Goal: Use online tool/utility: Utilize a website feature to perform a specific function

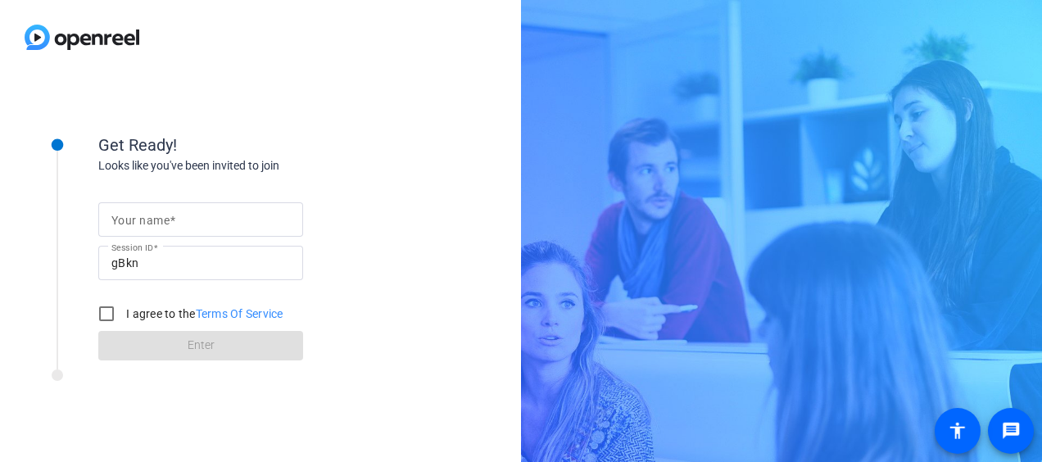
click at [252, 220] on input "Your name" at bounding box center [200, 220] width 179 height 20
type input "[PERSON_NAME]"
click at [109, 311] on input "I agree to the Terms Of Service" at bounding box center [106, 313] width 33 height 33
checkbox input "true"
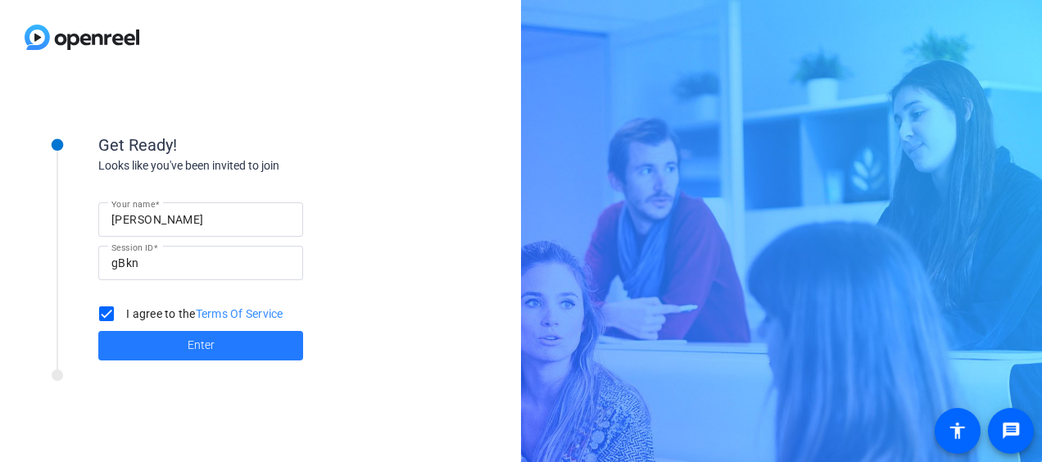
click at [195, 349] on span "Enter" at bounding box center [201, 345] width 27 height 17
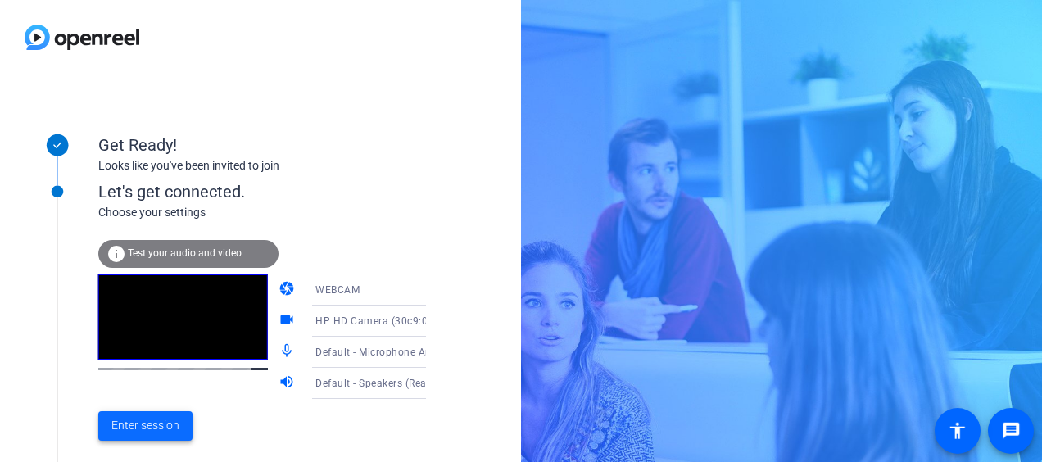
click at [177, 429] on span "Enter session" at bounding box center [145, 425] width 68 height 17
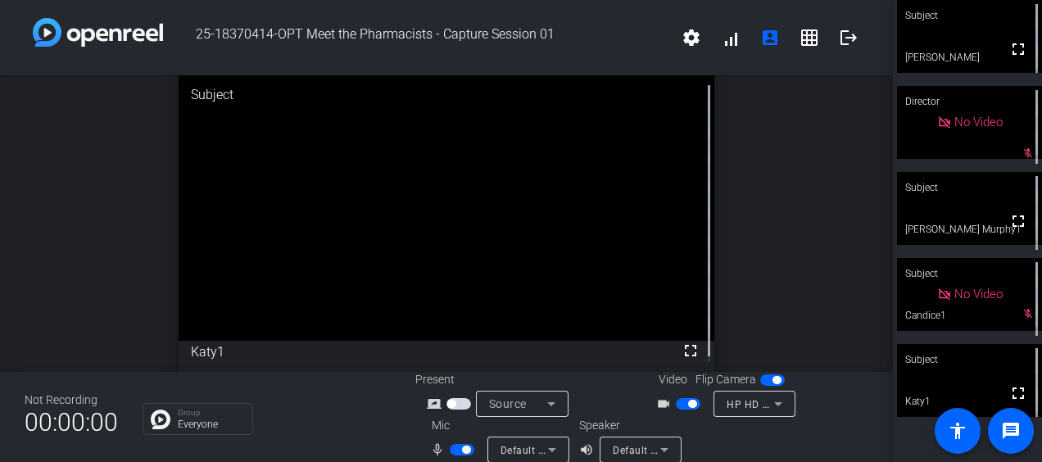
click at [463, 452] on span "button" at bounding box center [466, 450] width 8 height 8
click at [451, 451] on span "button" at bounding box center [455, 450] width 8 height 8
click at [462, 451] on span "button" at bounding box center [466, 450] width 8 height 8
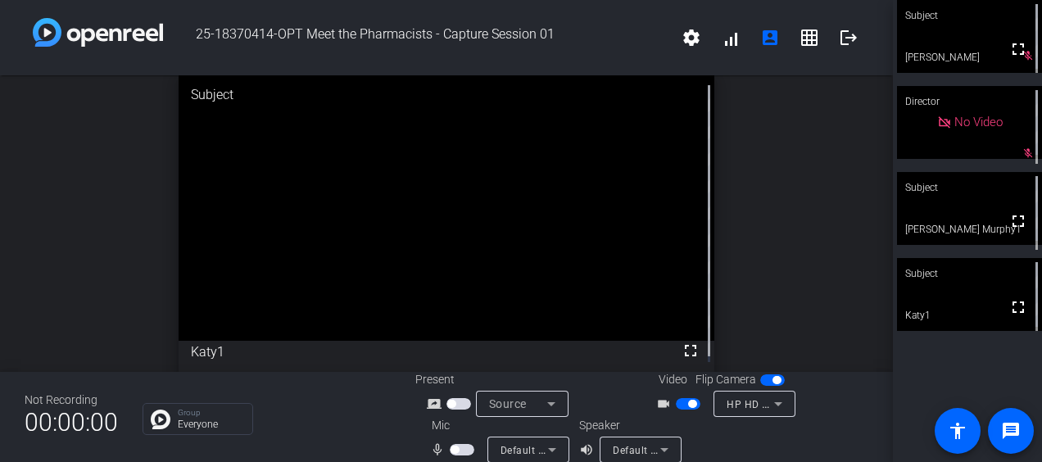
click at [461, 450] on span "button" at bounding box center [462, 449] width 25 height 11
click at [846, 37] on mat-icon "logout" at bounding box center [849, 38] width 20 height 20
